Goal: Task Accomplishment & Management: Use online tool/utility

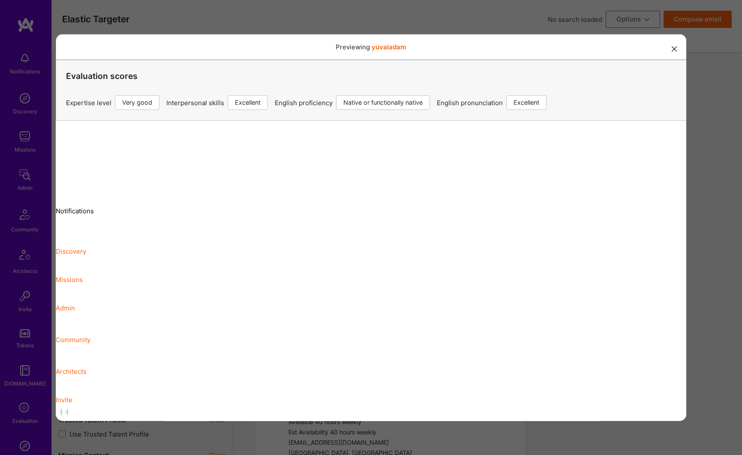
click at [672, 51] on button "modal" at bounding box center [674, 48] width 10 height 14
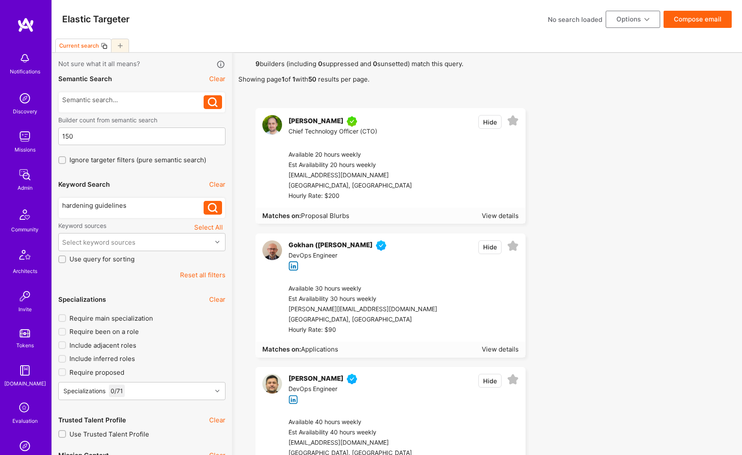
click at [208, 276] on button "Reset all filters" at bounding box center [202, 274] width 45 height 9
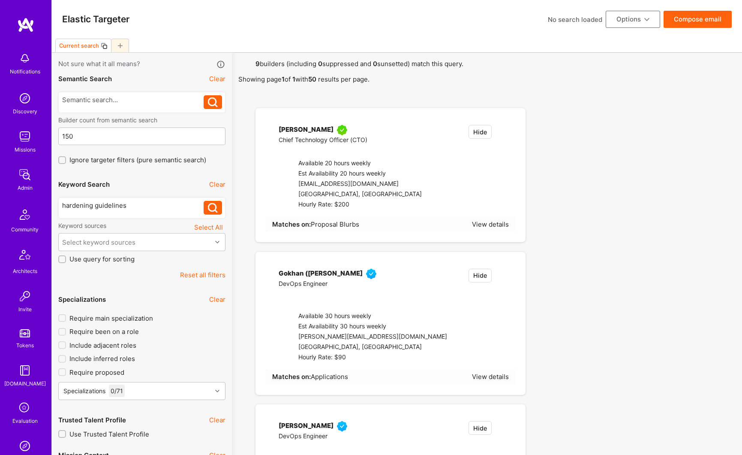
type input "[DATE]"
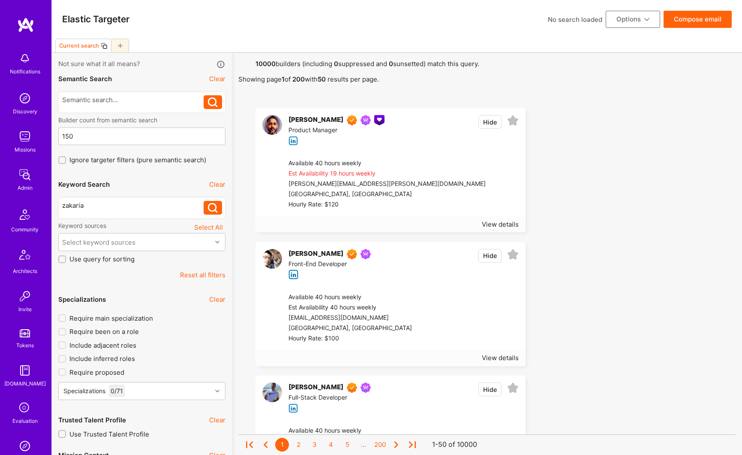
click at [205, 208] on button at bounding box center [213, 208] width 18 height 14
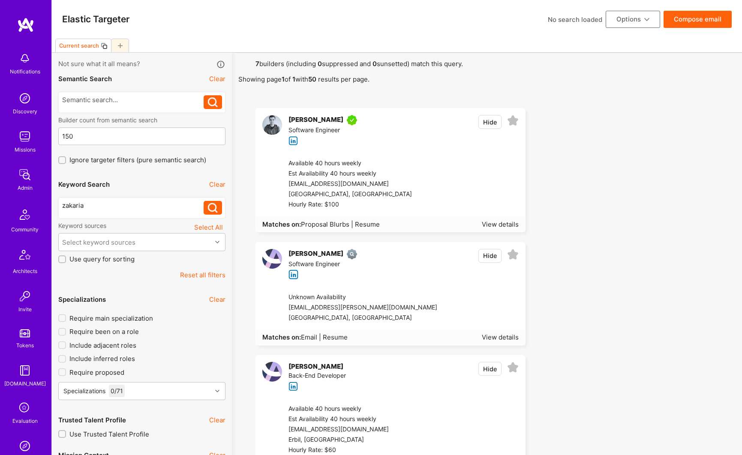
click at [332, 118] on div "[PERSON_NAME]" at bounding box center [316, 120] width 55 height 10
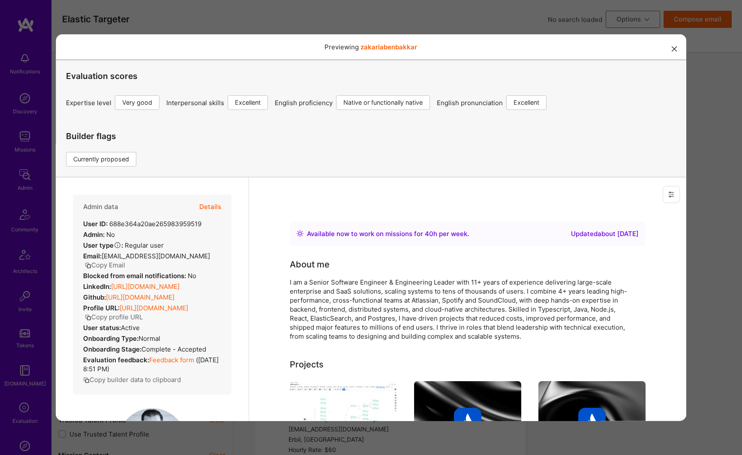
scroll to position [75, 0]
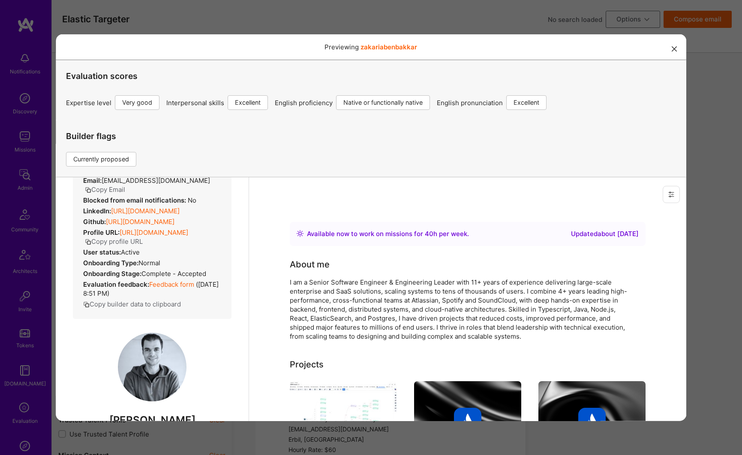
click at [148, 236] on link "[URL][DOMAIN_NAME]" at bounding box center [153, 232] width 69 height 8
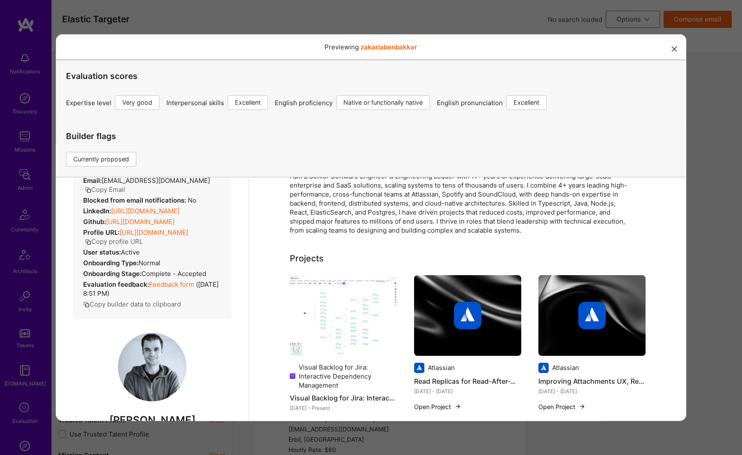
scroll to position [150, 0]
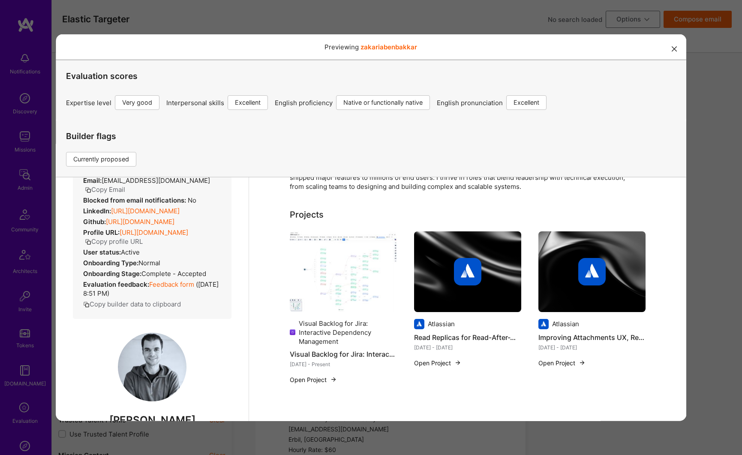
click at [151, 206] on link "[URL][DOMAIN_NAME]" at bounding box center [145, 210] width 69 height 8
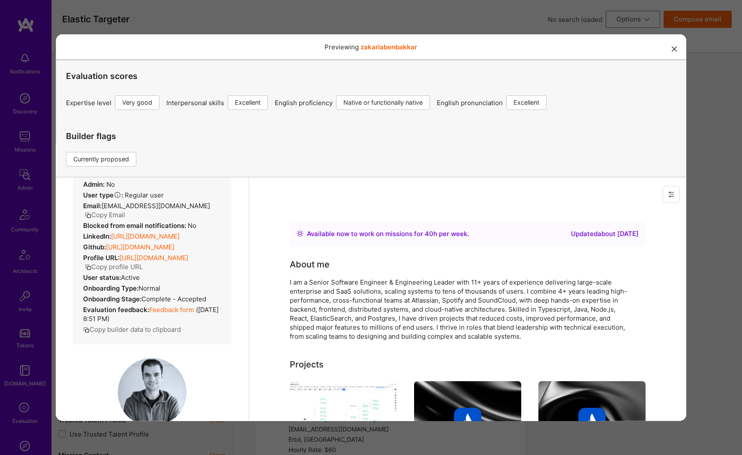
scroll to position [0, 0]
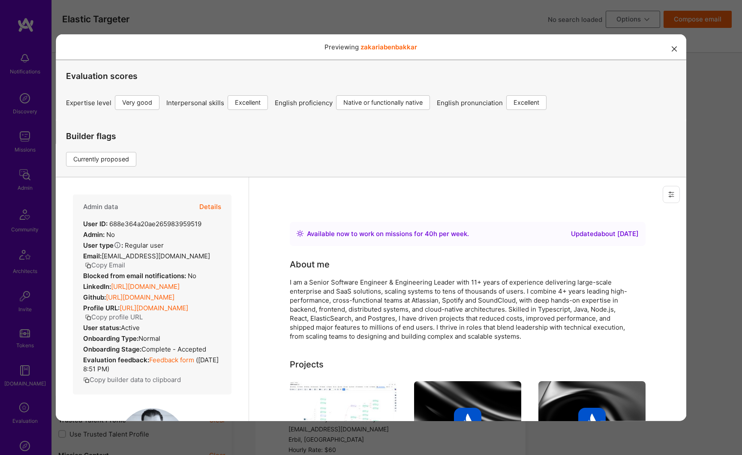
click at [205, 206] on button "Details" at bounding box center [210, 206] width 22 height 25
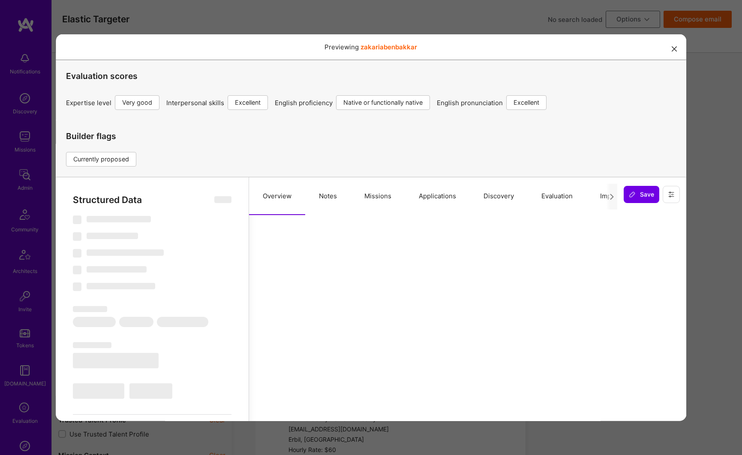
select select "Right Now"
select select "5"
select select "7"
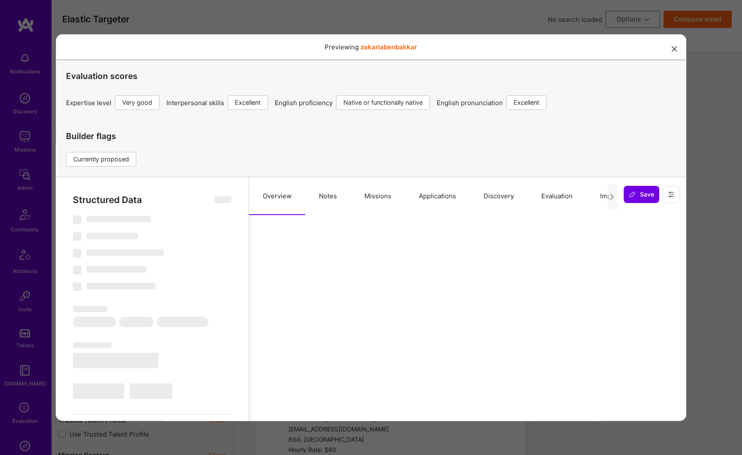
select select "US"
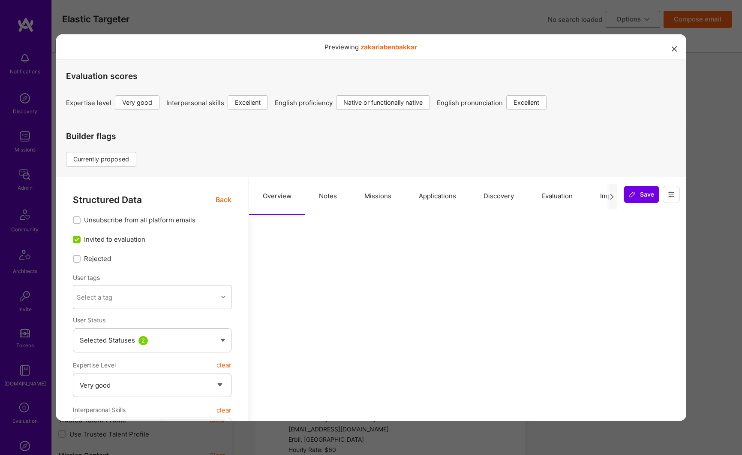
click at [438, 198] on button "Applications" at bounding box center [437, 196] width 65 height 38
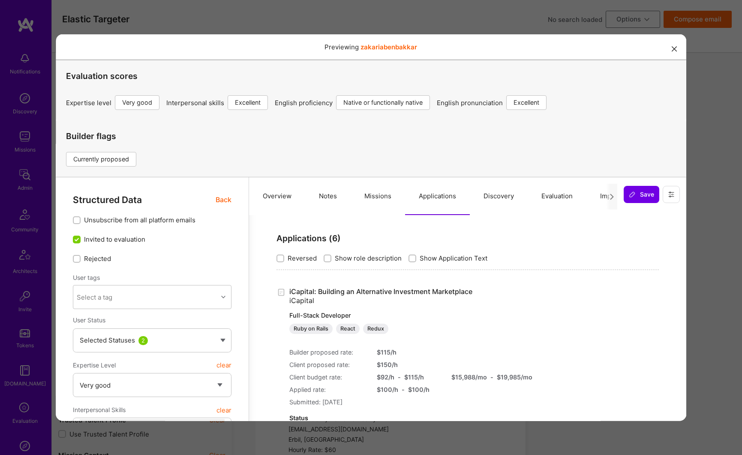
click at [669, 51] on button "modal" at bounding box center [674, 48] width 10 height 14
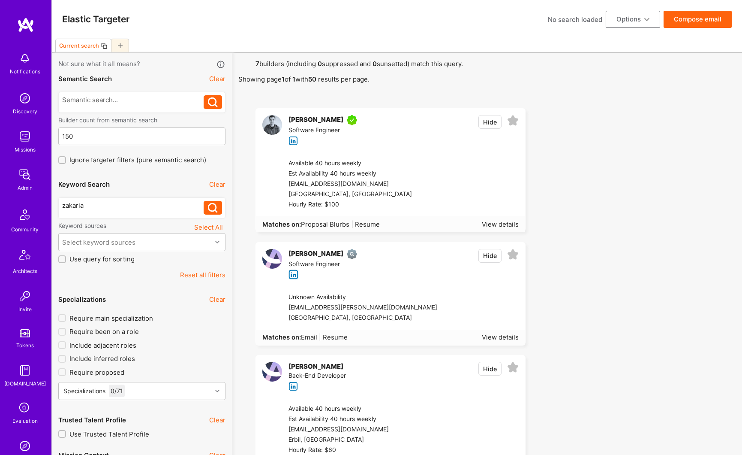
click at [326, 118] on div "[PERSON_NAME]" at bounding box center [316, 120] width 55 height 10
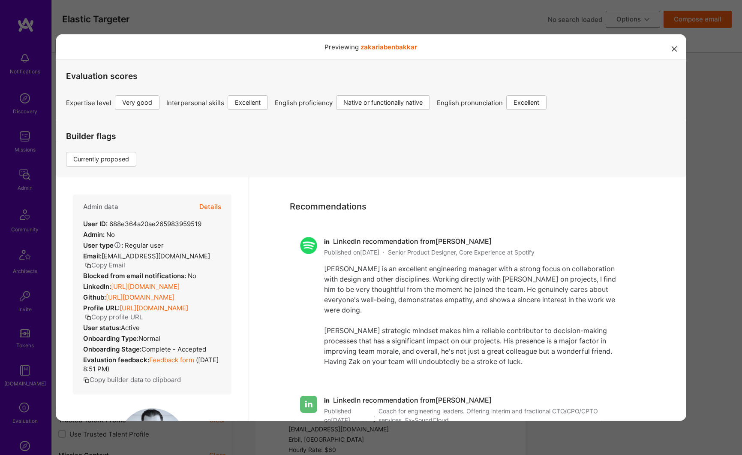
click at [669, 52] on button "modal" at bounding box center [674, 48] width 10 height 14
